Goal: Obtain resource: Download file/media

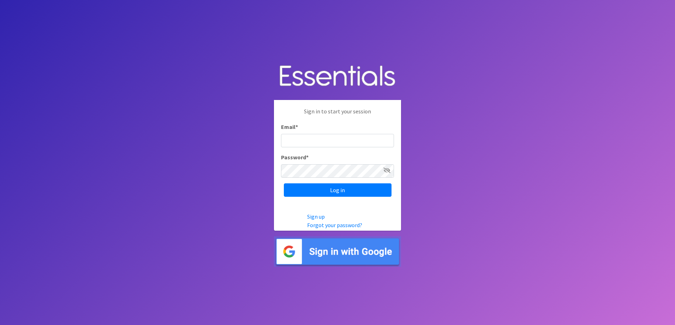
click at [326, 141] on input "Email *" at bounding box center [337, 140] width 113 height 13
type input "nirdiaperdepot@franciscanalliance.org"
click at [284, 183] on input "Log in" at bounding box center [338, 189] width 108 height 13
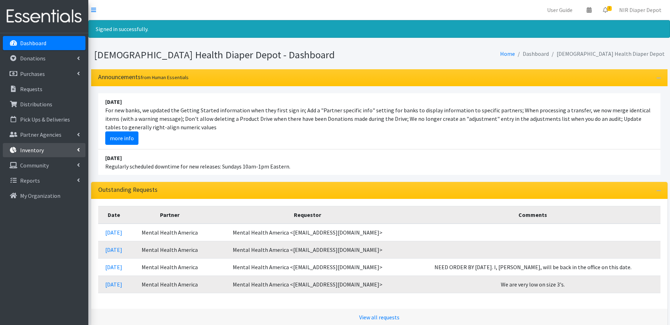
drag, startPoint x: 52, startPoint y: 150, endPoint x: 55, endPoint y: 155, distance: 6.4
click at [52, 150] on link "Inventory" at bounding box center [44, 150] width 83 height 14
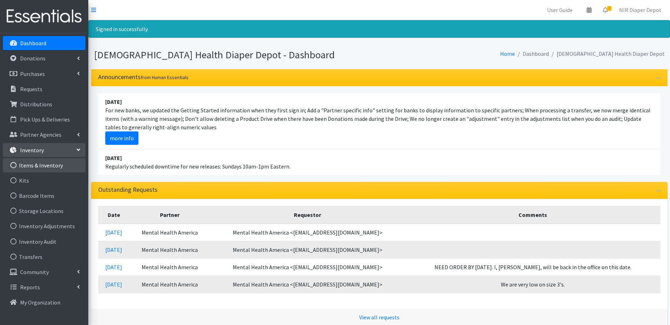
click at [41, 161] on link "Items & Inventory" at bounding box center [44, 165] width 83 height 14
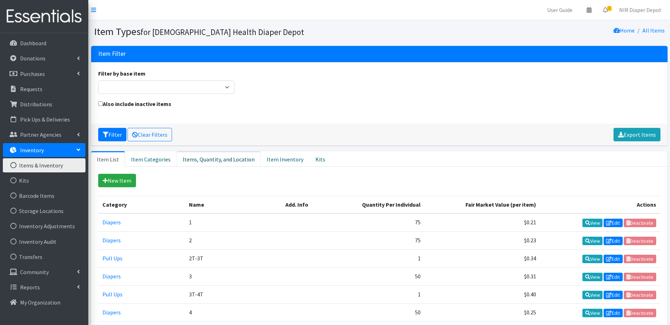
click at [224, 157] on link "Items, Quantity, and Location" at bounding box center [219, 159] width 84 height 16
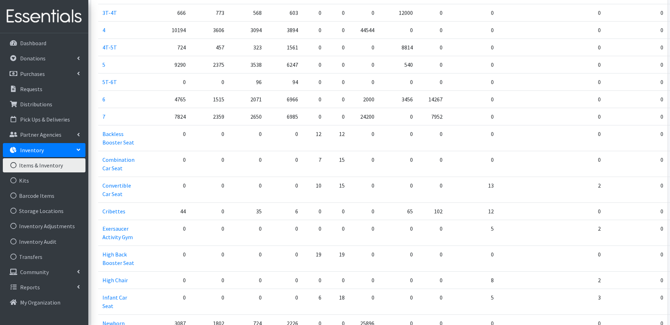
scroll to position [310, 0]
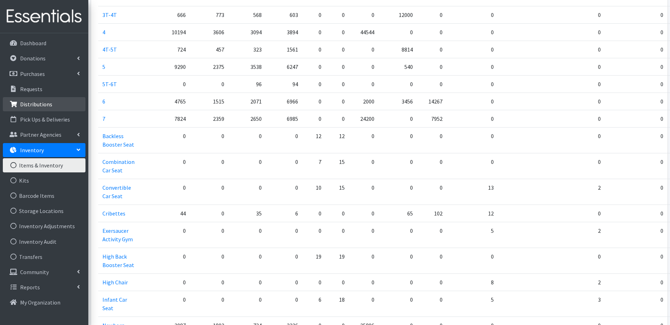
drag, startPoint x: 31, startPoint y: 101, endPoint x: 155, endPoint y: 126, distance: 126.0
click at [32, 102] on p "Distributions" at bounding box center [36, 104] width 32 height 7
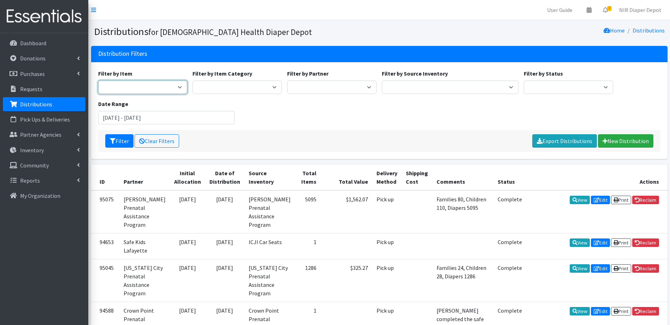
click at [156, 93] on select "1 2 2T-3T 3 3T-4T 4 4T-5T 5 5T-6T 6 7 Backless Booster Seat Boys 2T-3T Boys 3T-…" at bounding box center [142, 86] width 89 height 13
select select "14362"
click at [98, 80] on select "1 2 2T-3T 3 3T-4T 4 4T-5T 5 5T-6T 6 7 Backless Booster Seat Boys 2T-3T Boys 3T-…" at bounding box center [142, 86] width 89 height 13
click at [208, 124] on div "Filter by Item 1 2 2T-3T 3 3T-4T 4 4T-5T 5 5T-6T 6 7 Backless Booster Seat Boys…" at bounding box center [378, 99] width 567 height 61
click at [205, 113] on input "June 18, 2025 - September 18, 2025" at bounding box center [166, 117] width 137 height 13
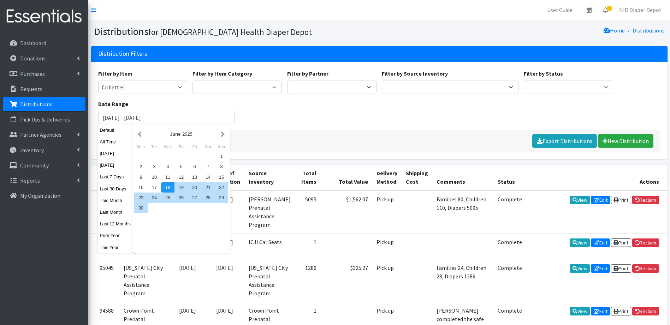
drag, startPoint x: 359, startPoint y: 106, endPoint x: 326, endPoint y: 116, distance: 34.4
click at [359, 105] on div "Filter by Item 1 2 2T-3T 3 3T-4T 4 4T-5T 5 5T-6T 6 7 Backless Booster Seat Boys…" at bounding box center [378, 99] width 567 height 61
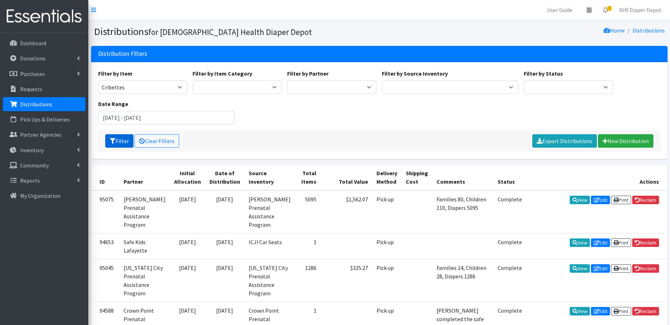
click at [121, 138] on button "Filter" at bounding box center [119, 140] width 28 height 13
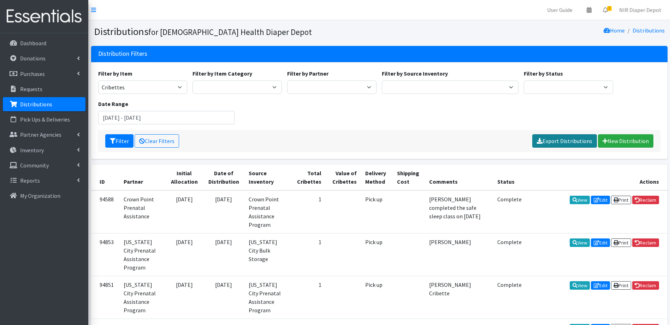
drag, startPoint x: 550, startPoint y: 143, endPoint x: 537, endPoint y: 149, distance: 14.5
click at [550, 143] on link "Export Distributions" at bounding box center [564, 140] width 65 height 13
